Goal: Task Accomplishment & Management: Use online tool/utility

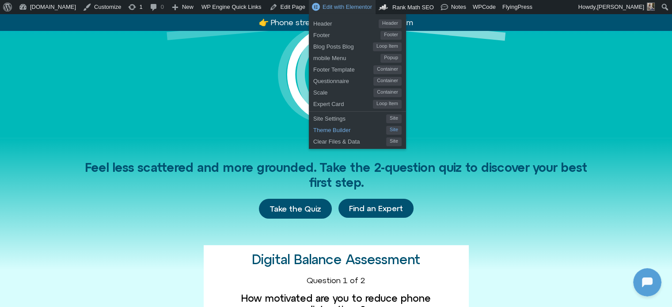
click at [313, 127] on span "Theme Builder" at bounding box center [349, 128] width 73 height 11
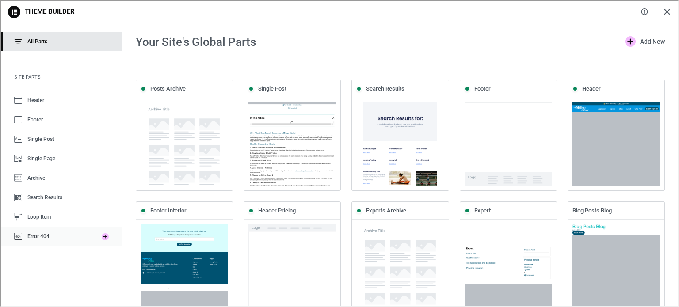
click at [37, 236] on span "Error 404" at bounding box center [38, 235] width 22 height 6
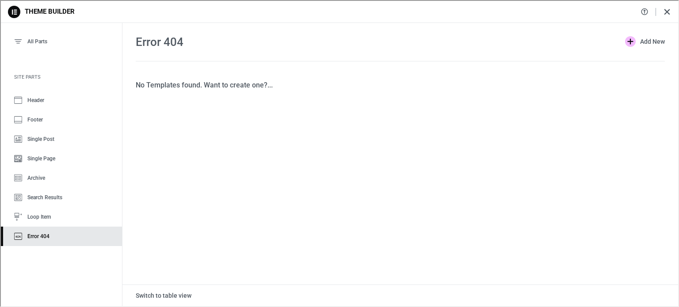
click at [652, 42] on span "Add New" at bounding box center [651, 40] width 25 height 11
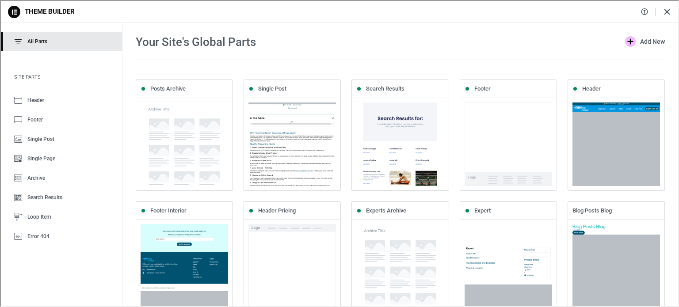
click at [16, 9] on icon at bounding box center [13, 11] width 12 height 12
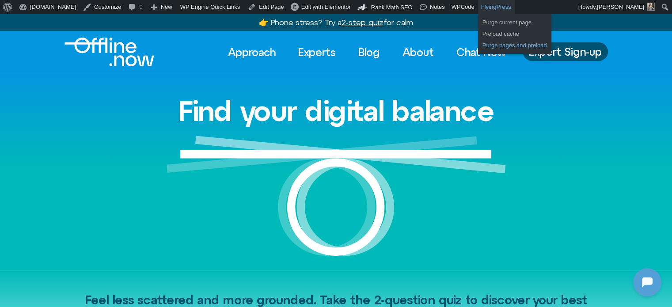
click at [478, 43] on link "Purge pages and preload" at bounding box center [514, 45] width 73 height 11
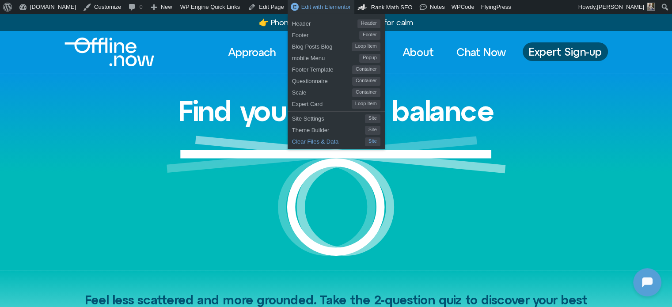
click at [292, 140] on span "Clear Files & Data" at bounding box center [328, 140] width 73 height 11
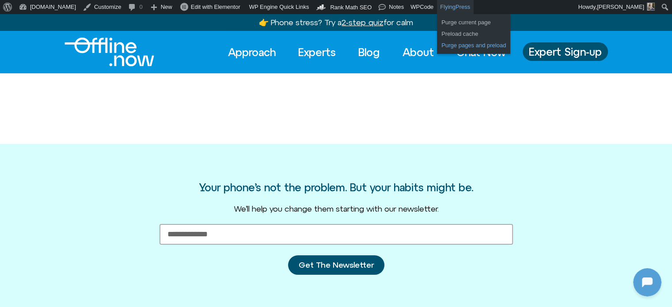
click at [437, 45] on link "Purge pages and preload" at bounding box center [473, 45] width 73 height 11
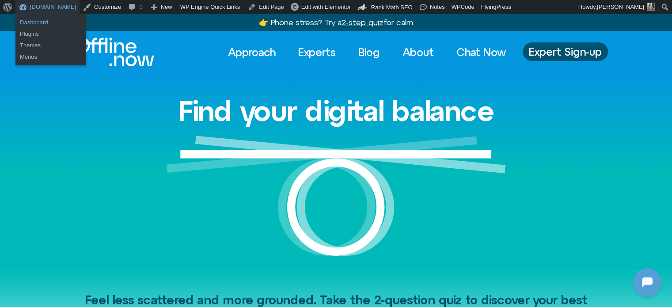
click at [37, 19] on link "Dashboard" at bounding box center [50, 22] width 71 height 11
